Goal: Information Seeking & Learning: Learn about a topic

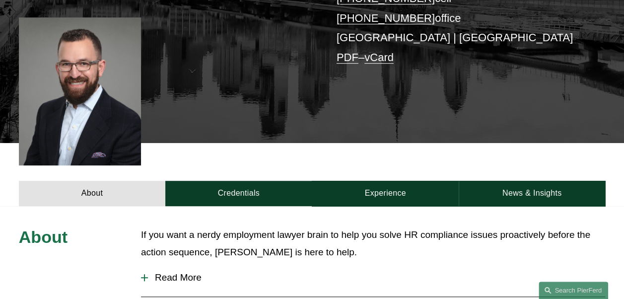
scroll to position [248, 0]
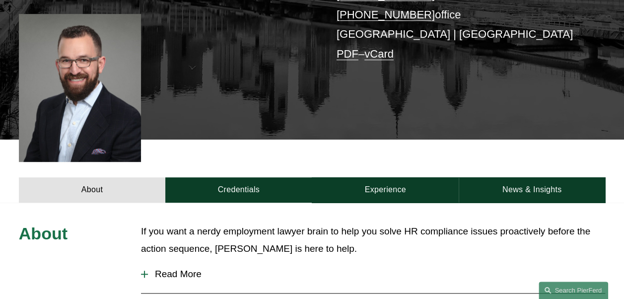
click at [143, 271] on div at bounding box center [144, 274] width 7 height 7
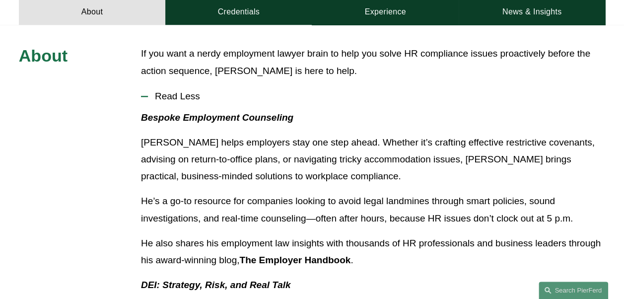
scroll to position [497, 0]
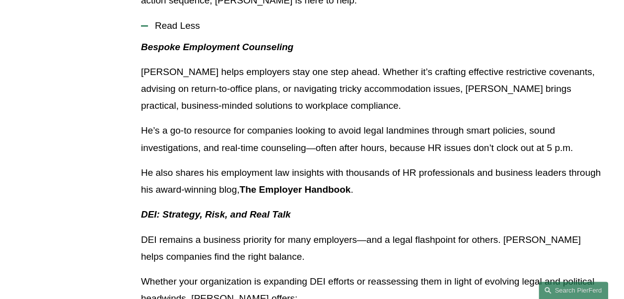
click at [310, 184] on strong "The Employer Handbook" at bounding box center [294, 189] width 111 height 10
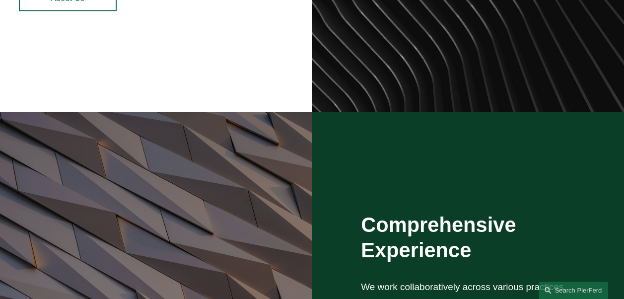
scroll to position [695, 0]
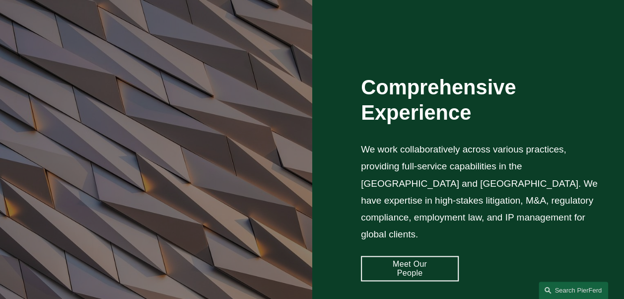
click at [414, 266] on link "Meet Our People" at bounding box center [410, 268] width 98 height 25
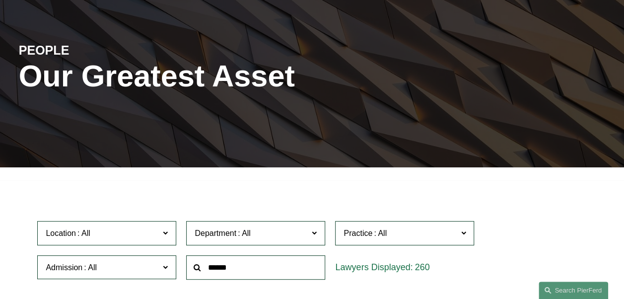
scroll to position [199, 0]
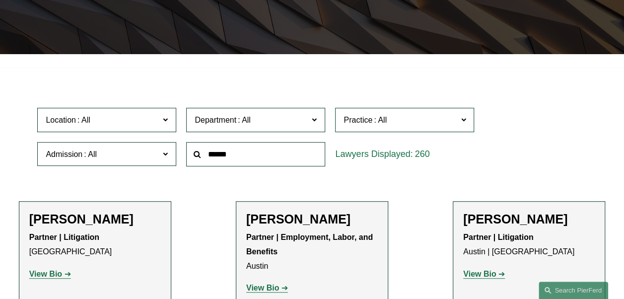
click at [159, 121] on span "Location" at bounding box center [103, 119] width 114 height 13
click at [160, 121] on label "Location" at bounding box center [106, 120] width 139 height 24
click at [161, 121] on label "Location" at bounding box center [106, 120] width 139 height 24
click at [0, 0] on link "Princeton" at bounding box center [0, 0] width 0 height 0
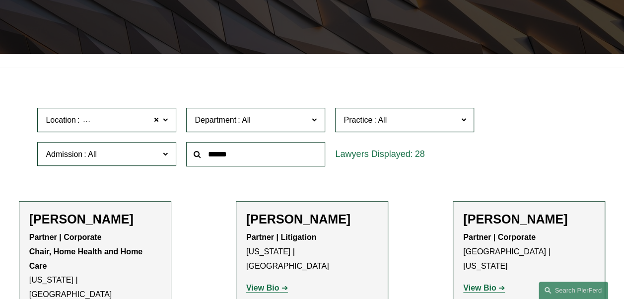
click at [168, 128] on label "Location Princeton" at bounding box center [106, 120] width 139 height 24
click at [167, 126] on span at bounding box center [165, 119] width 5 height 13
click at [152, 159] on span "Admission" at bounding box center [103, 153] width 114 height 13
click at [140, 130] on label "Location Princeton" at bounding box center [106, 120] width 139 height 24
click at [172, 123] on label "Location Princeton" at bounding box center [106, 120] width 139 height 24
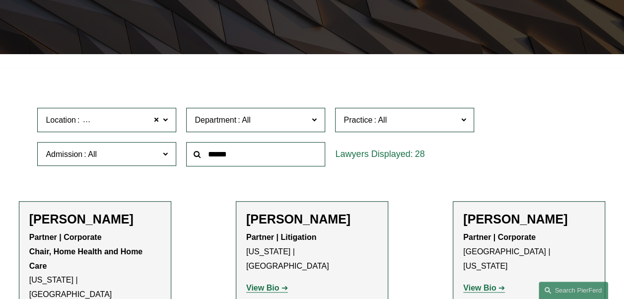
click at [115, 162] on label "Admission" at bounding box center [106, 154] width 139 height 24
click at [163, 122] on span at bounding box center [165, 119] width 5 height 13
click at [157, 124] on span at bounding box center [156, 120] width 6 height 13
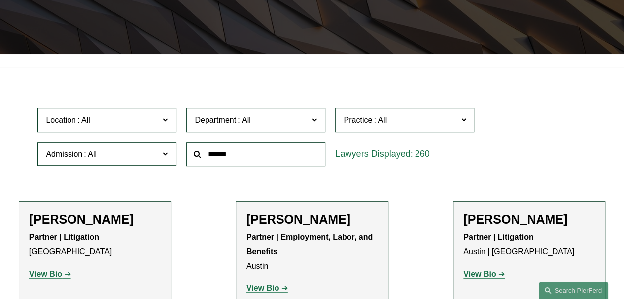
click at [316, 124] on span at bounding box center [314, 119] width 5 height 13
click at [0, 0] on link "Employment, Labor, and Benefits" at bounding box center [0, 0] width 0 height 0
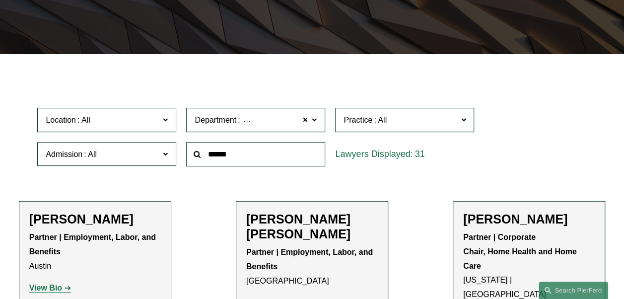
click at [401, 130] on label "Practice" at bounding box center [404, 120] width 139 height 24
click at [257, 162] on input "text" at bounding box center [255, 154] width 139 height 24
click at [318, 121] on label "Department Employment, Labor, and Benefits" at bounding box center [255, 120] width 139 height 24
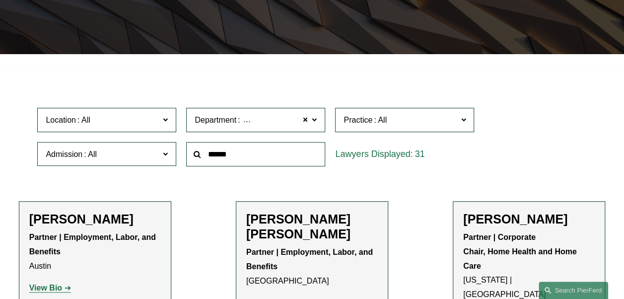
click at [0, 0] on link "Employment, Labor, and Benefits" at bounding box center [0, 0] width 0 height 0
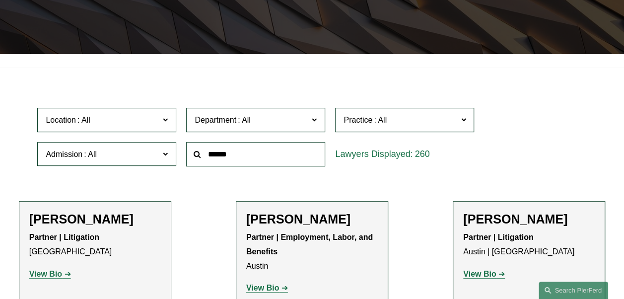
click at [318, 126] on label "Department" at bounding box center [255, 120] width 139 height 24
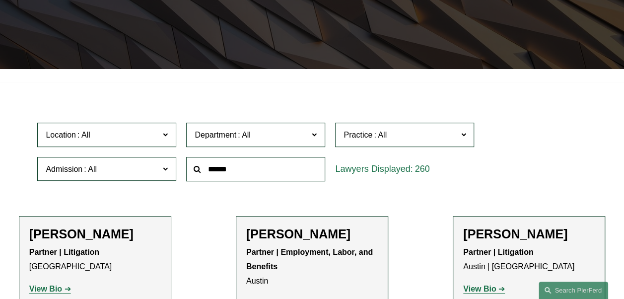
scroll to position [199, 0]
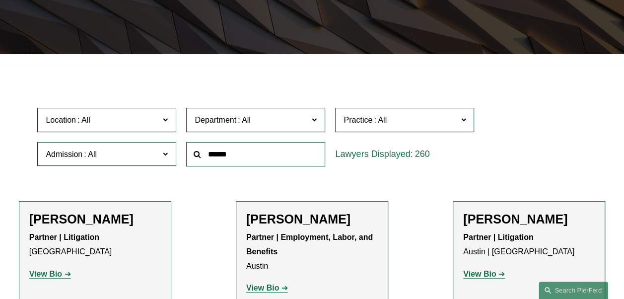
click at [0, 0] on link "Employment, Labor, and Benefits" at bounding box center [0, 0] width 0 height 0
click at [249, 161] on input "text" at bounding box center [255, 154] width 139 height 24
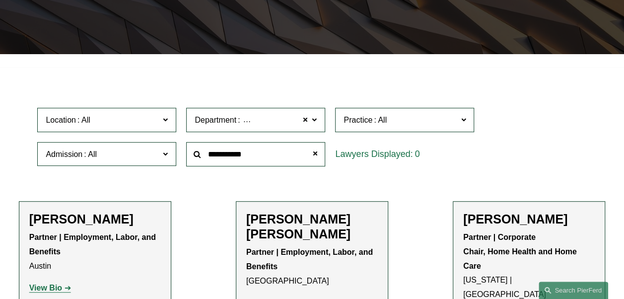
type input "**********"
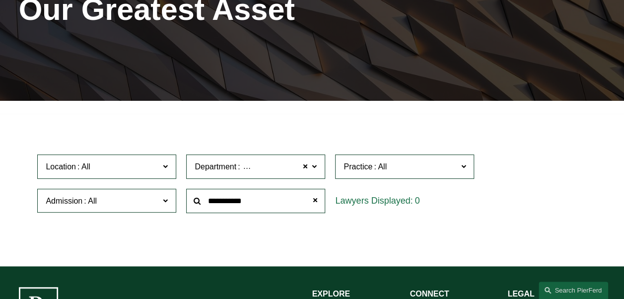
scroll to position [298, 0]
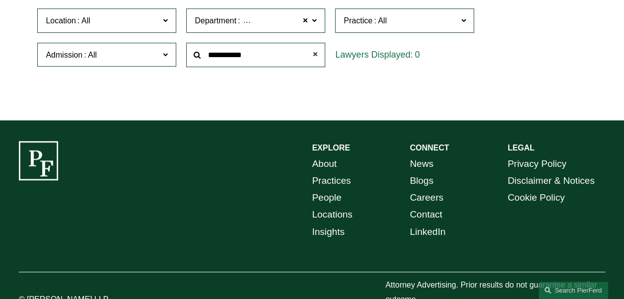
click at [318, 53] on span at bounding box center [315, 55] width 20 height 20
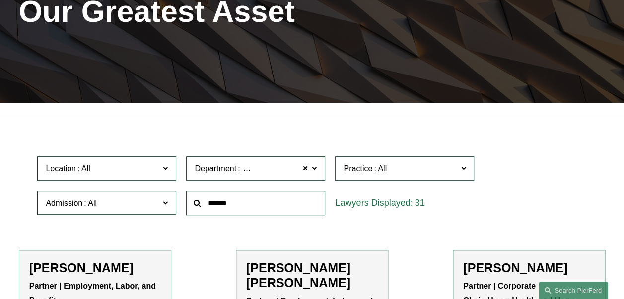
scroll to position [200, 0]
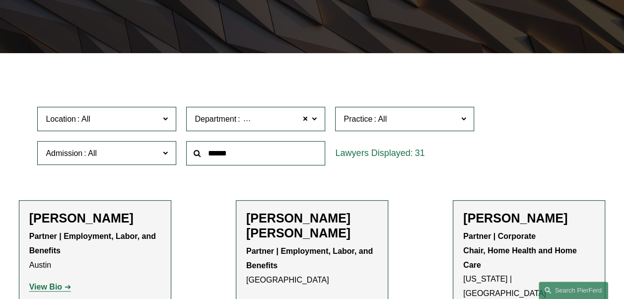
click at [240, 151] on input "text" at bounding box center [255, 153] width 139 height 24
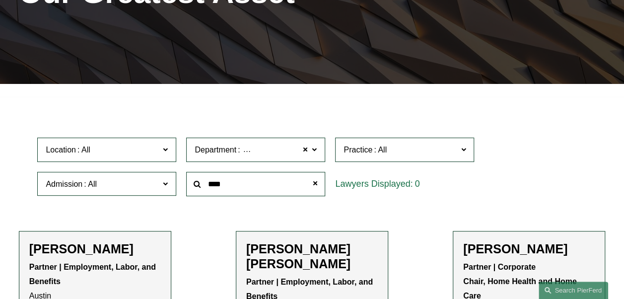
scroll to position [150, 0]
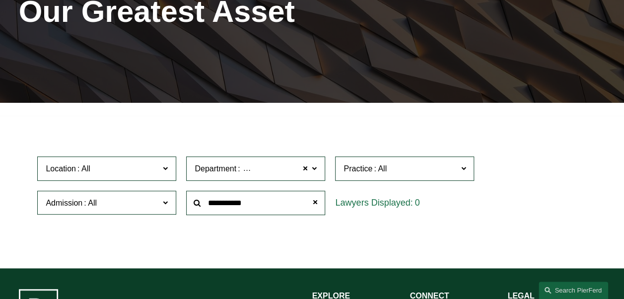
type input "**********"
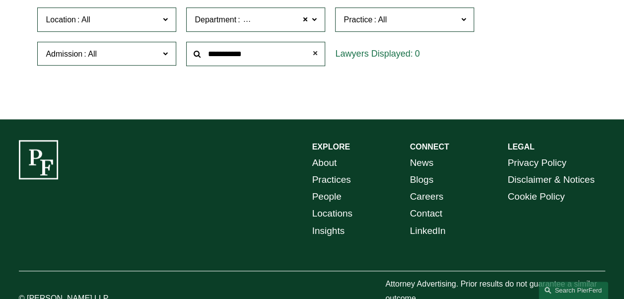
click at [317, 52] on span at bounding box center [315, 54] width 20 height 20
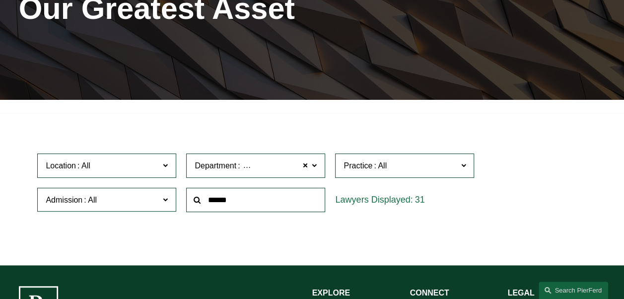
scroll to position [150, 0]
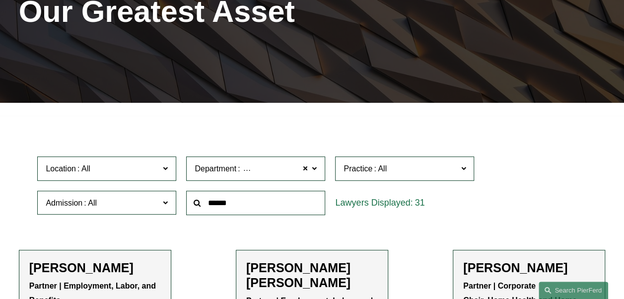
click at [318, 175] on label "Department Employment, Labor, and Benefits" at bounding box center [255, 168] width 139 height 24
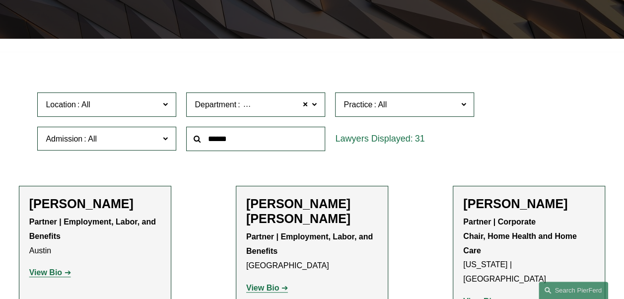
scroll to position [249, 0]
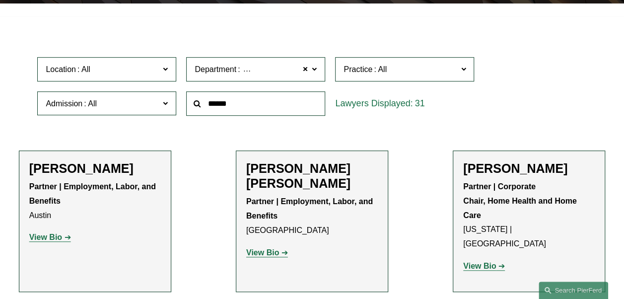
click at [548, 99] on div "Location All Atlanta Austin Boston Charlotte Chicago Cincinnati Cleveland Colum…" at bounding box center [311, 86] width 559 height 68
click at [315, 71] on span at bounding box center [314, 69] width 5 height 13
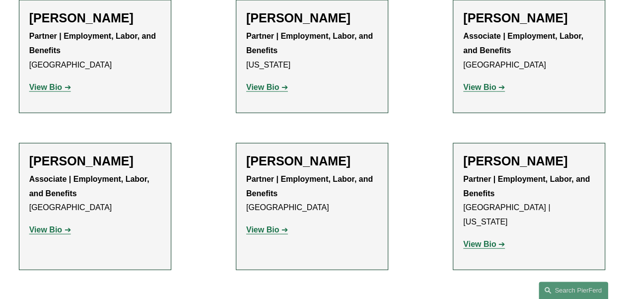
scroll to position [1093, 0]
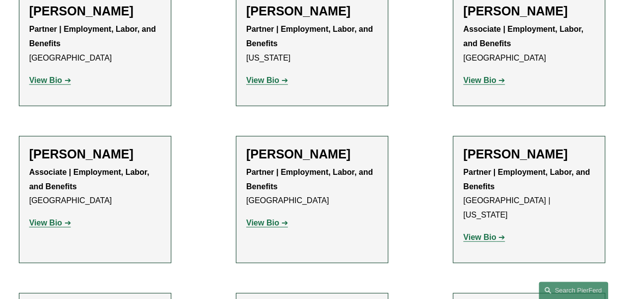
click at [472, 233] on strong "View Bio" at bounding box center [479, 237] width 33 height 8
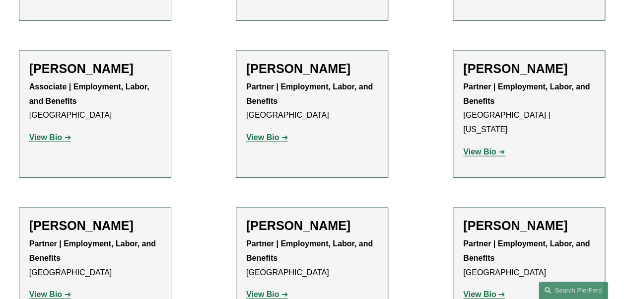
scroll to position [1193, 0]
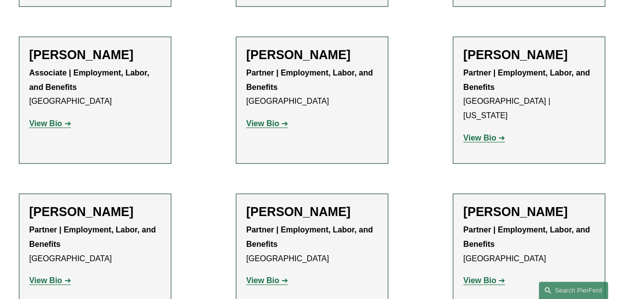
click at [54, 276] on strong "View Bio" at bounding box center [45, 280] width 33 height 8
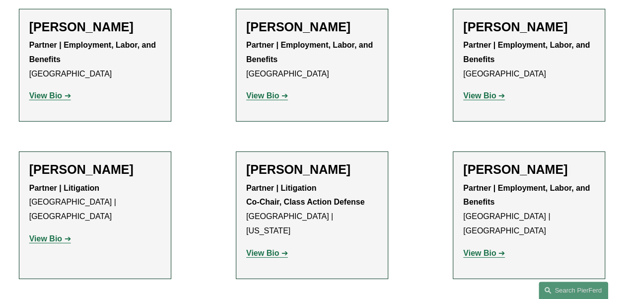
scroll to position [1391, 0]
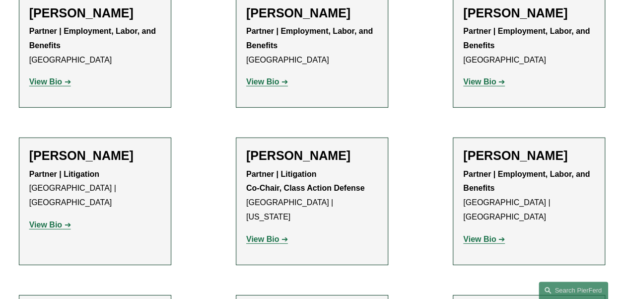
click at [491, 235] on strong "View Bio" at bounding box center [479, 239] width 33 height 8
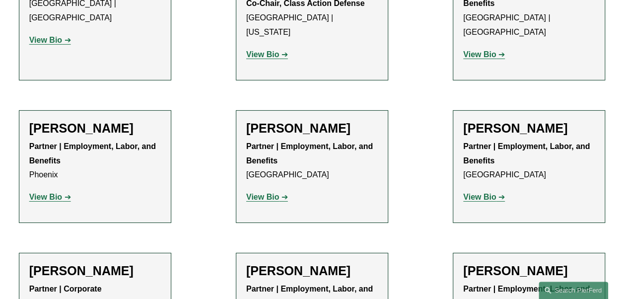
scroll to position [1639, 0]
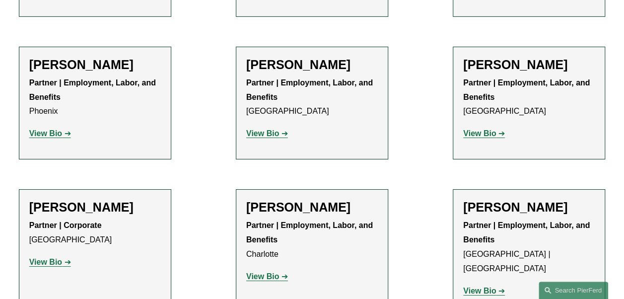
click at [492, 286] on strong "View Bio" at bounding box center [479, 290] width 33 height 8
click at [485, 286] on strong "View Bio" at bounding box center [479, 290] width 33 height 8
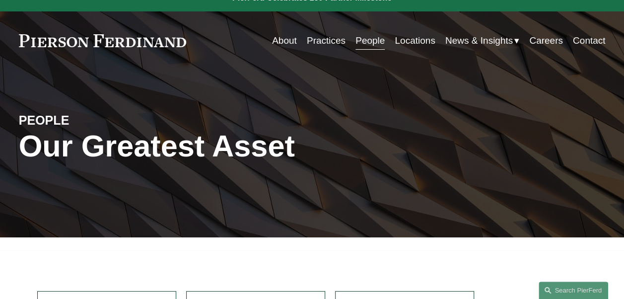
scroll to position [0, 0]
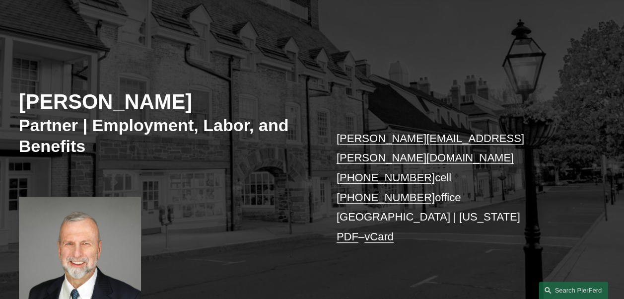
scroll to position [149, 0]
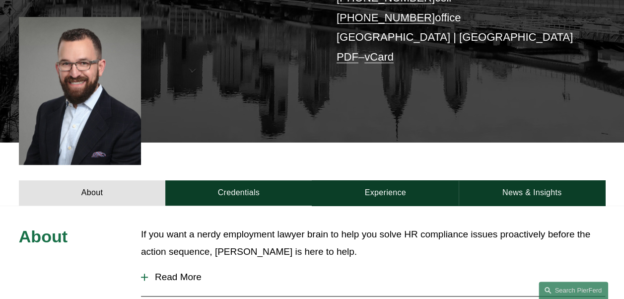
scroll to position [298, 0]
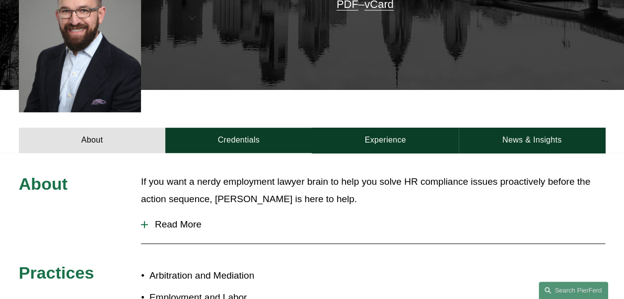
click at [145, 224] on div at bounding box center [144, 224] width 7 height 1
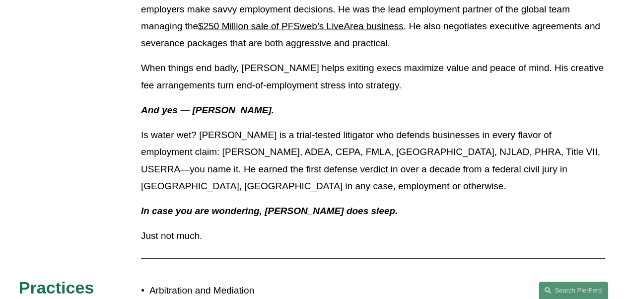
scroll to position [1341, 0]
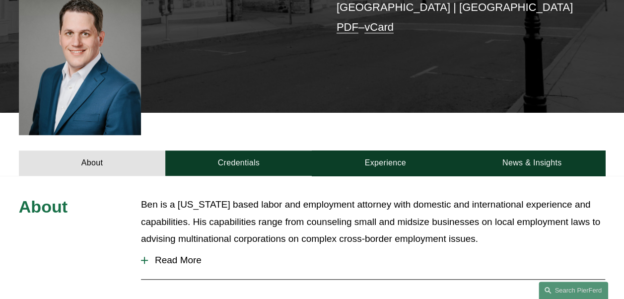
scroll to position [298, 0]
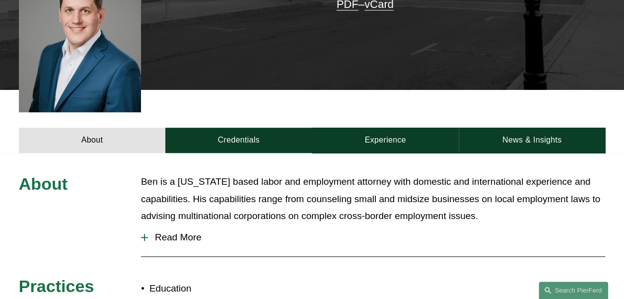
click at [145, 234] on div at bounding box center [144, 237] width 7 height 7
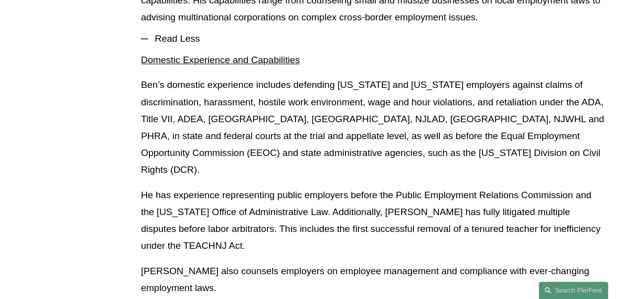
scroll to position [546, 0]
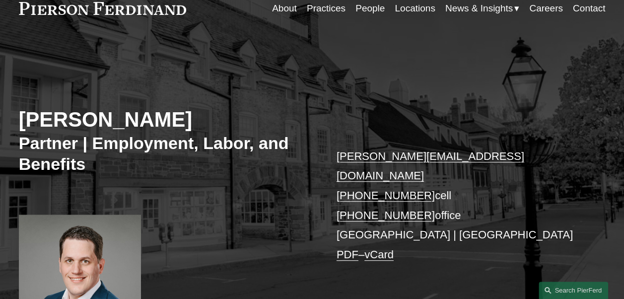
scroll to position [99, 0]
